Goal: Use online tool/utility: Use online tool/utility

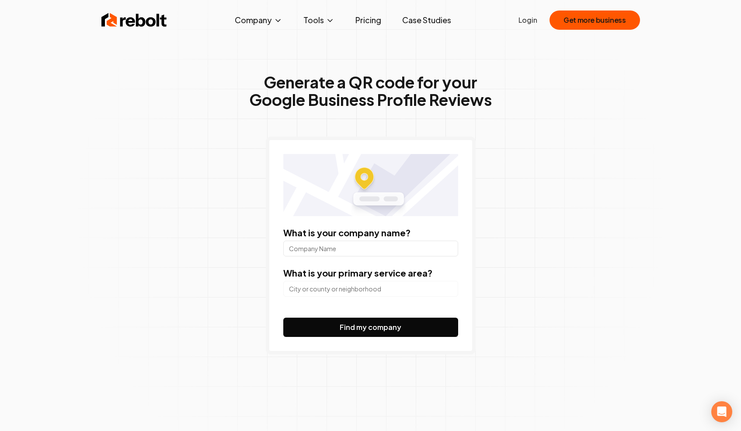
click at [333, 253] on input "What is your company name?" at bounding box center [370, 249] width 175 height 16
type input "SeyrTur"
paste input "Umre & Hac Organizasyonu"
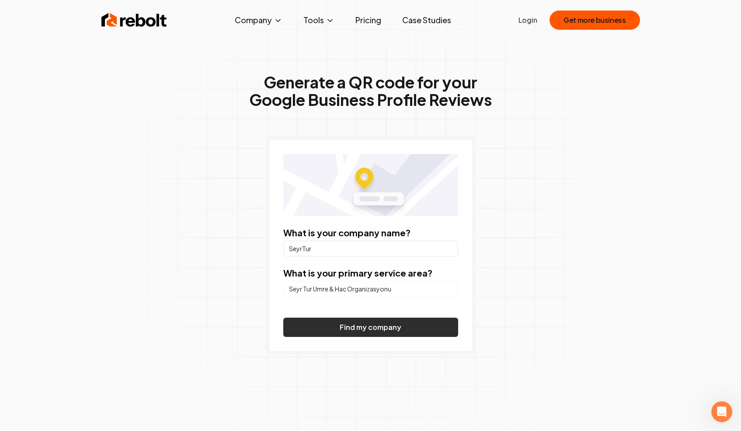
click at [283, 318] on button "Find my company" at bounding box center [370, 327] width 175 height 19
click at [349, 325] on button "Find my company" at bounding box center [370, 327] width 175 height 19
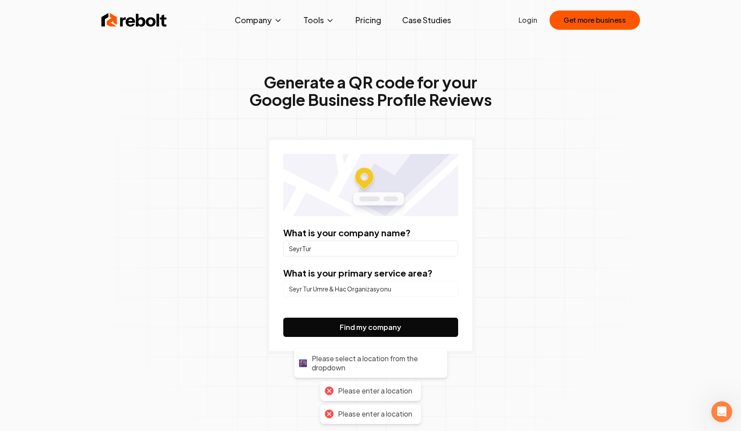
scroll to position [185, 0]
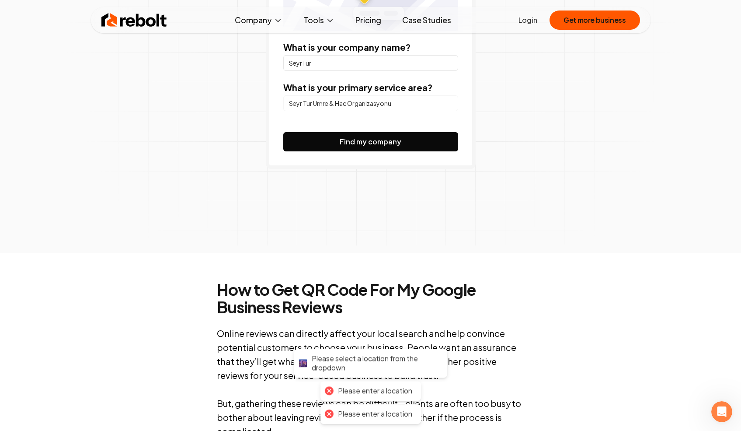
click at [350, 107] on input "Seyr Tur Umre & Hac Organizasyonu" at bounding box center [370, 103] width 175 height 16
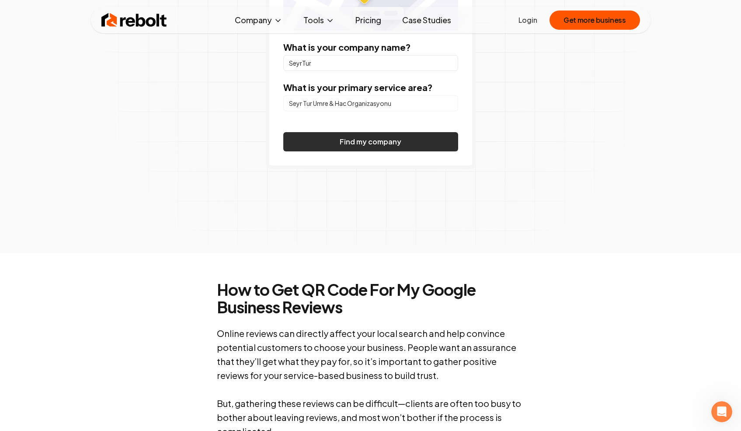
paste input "ChIJu7wcy8y7yhQRMDfcVEKyDBs"
type input "ChIJu7wcy8y7yhQRMDfcVEKyDBs"
click at [378, 143] on button "Find my company" at bounding box center [370, 141] width 175 height 19
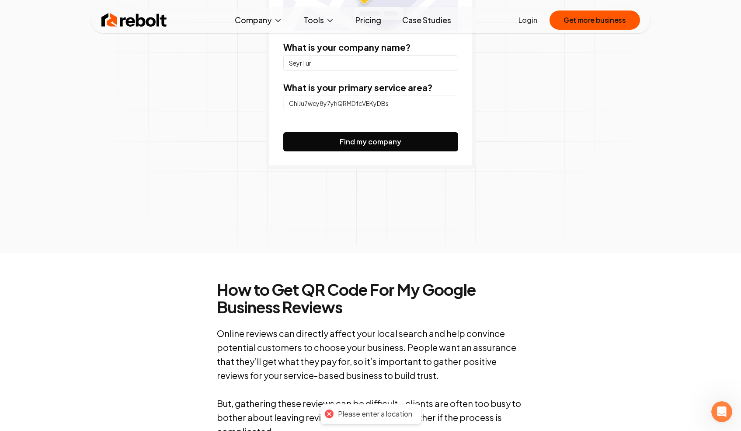
click at [398, 108] on input "ChIJu7wcy8y7yhQRMDfcVEKyDBs" at bounding box center [370, 103] width 175 height 16
click at [370, 65] on input "SeyrTur" at bounding box center [370, 63] width 175 height 16
paste input "eyr Tur Umre & Hac Organizasyonu"
type input "Seyr Tur Umre & Hac Organizasyonu"
drag, startPoint x: 407, startPoint y: 97, endPoint x: 403, endPoint y: 101, distance: 5.9
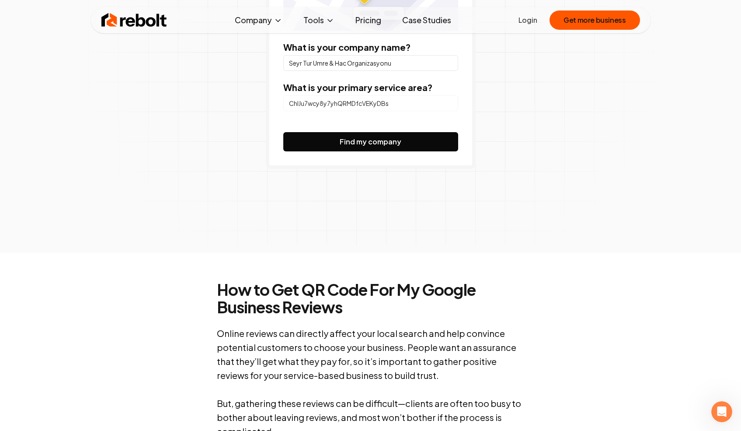
click at [407, 97] on input "ChIJu7wcy8y7yhQRMDfcVEKyDBs" at bounding box center [370, 103] width 175 height 16
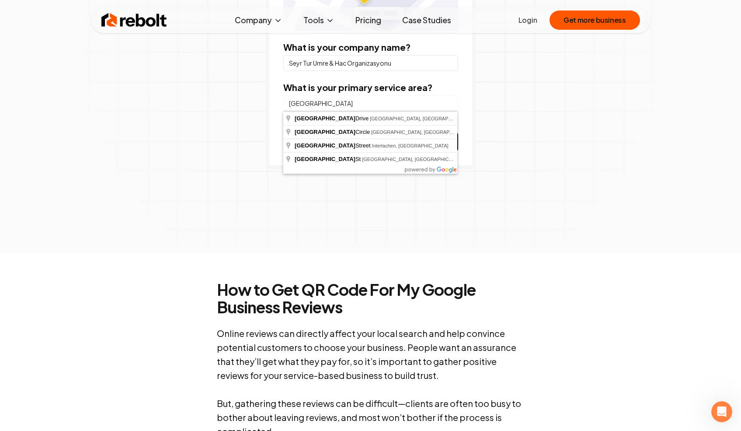
type input "[GEOGRAPHIC_DATA], [GEOGRAPHIC_DATA]"
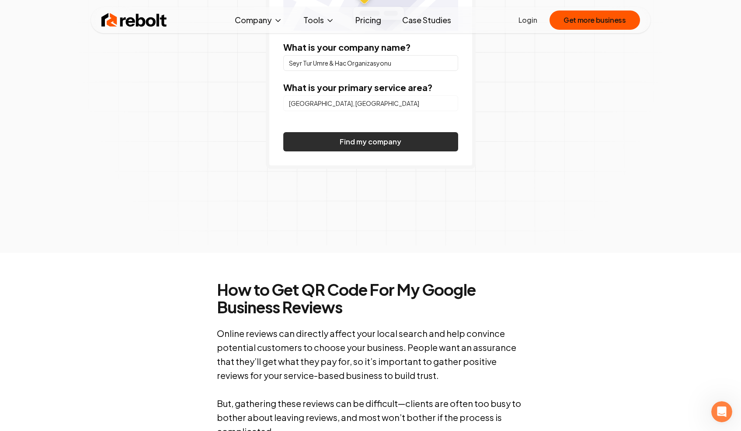
click at [367, 133] on button "Find my company" at bounding box center [370, 141] width 175 height 19
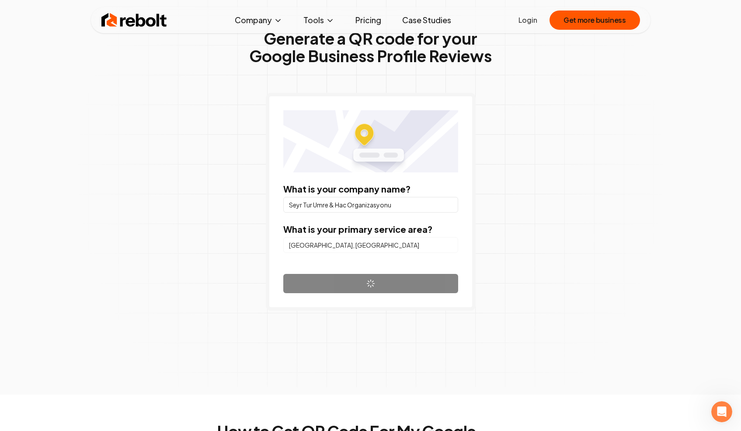
scroll to position [5, 0]
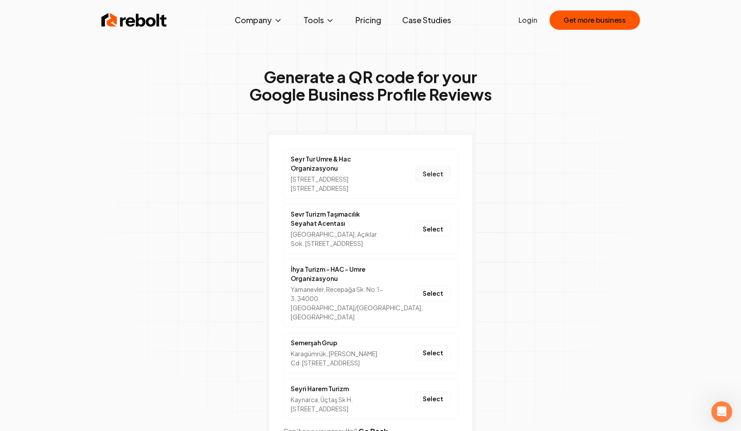
click at [432, 178] on button "Select" at bounding box center [433, 174] width 35 height 16
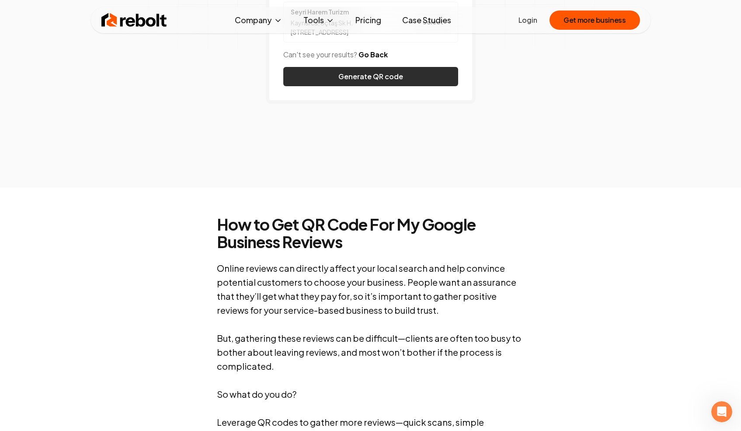
scroll to position [355, 0]
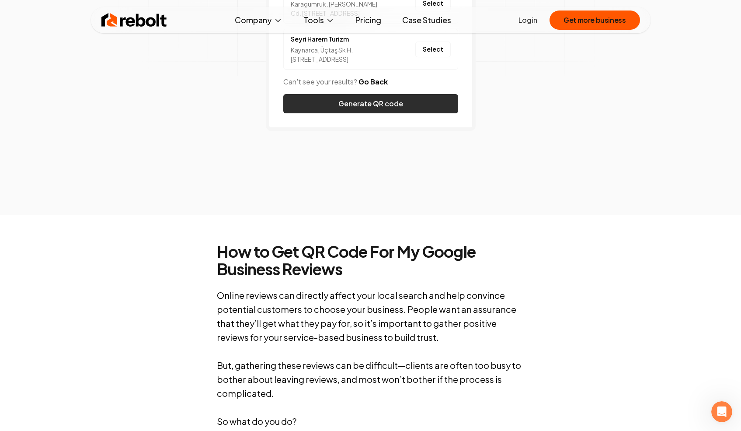
click at [366, 113] on button "Generate QR code" at bounding box center [370, 103] width 175 height 19
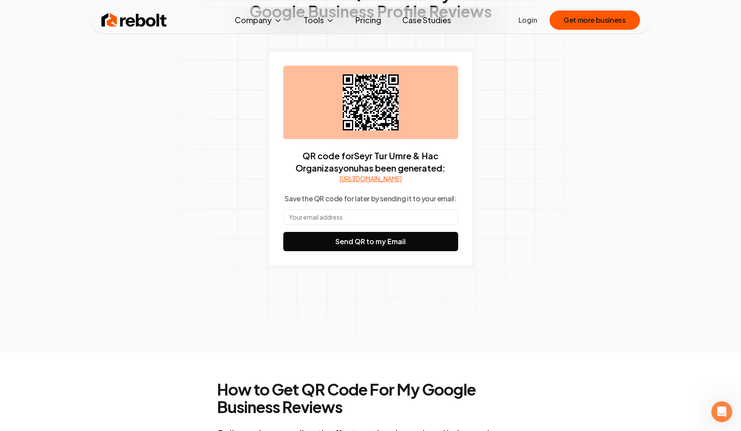
scroll to position [40, 0]
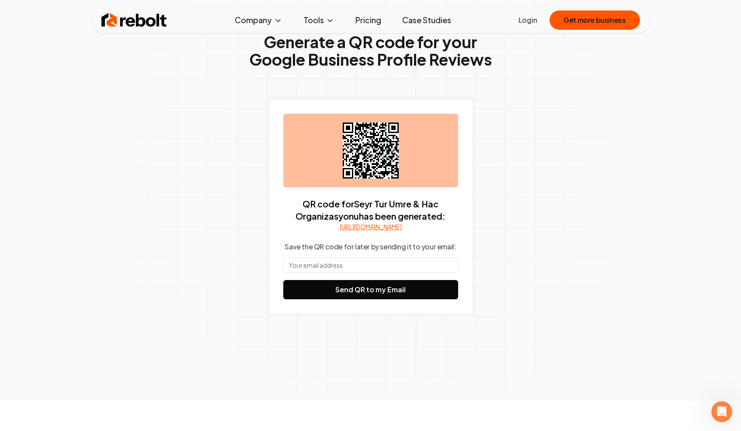
drag, startPoint x: 361, startPoint y: 158, endPoint x: 406, endPoint y: 162, distance: 44.8
click at [406, 162] on div at bounding box center [370, 150] width 175 height 73
